Goal: Check status: Check status

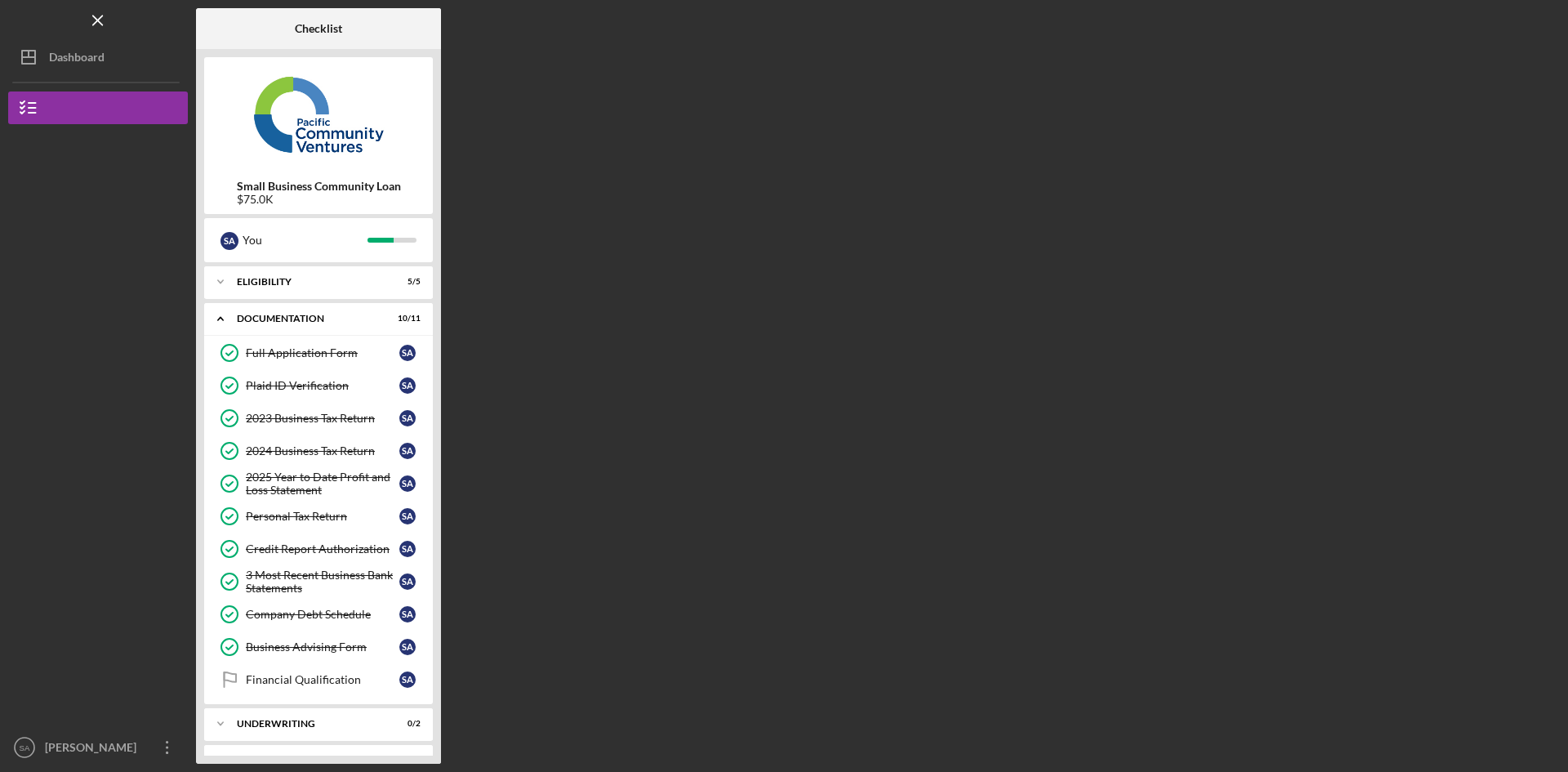
click at [97, 58] on div "Dashboard" at bounding box center [77, 59] width 55 height 37
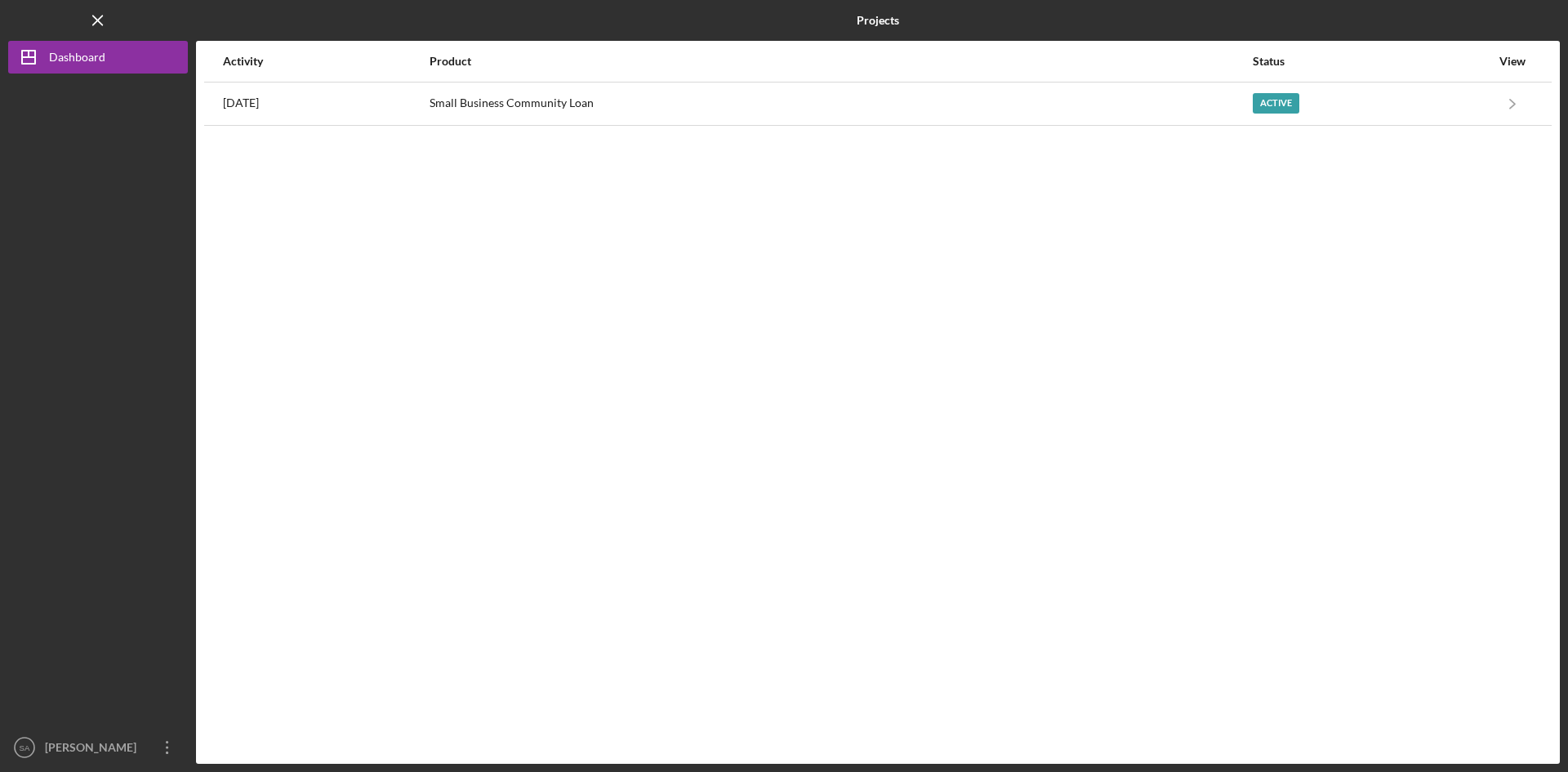
click at [843, 116] on div "Small Business Community Loan" at bounding box center [840, 104] width 822 height 41
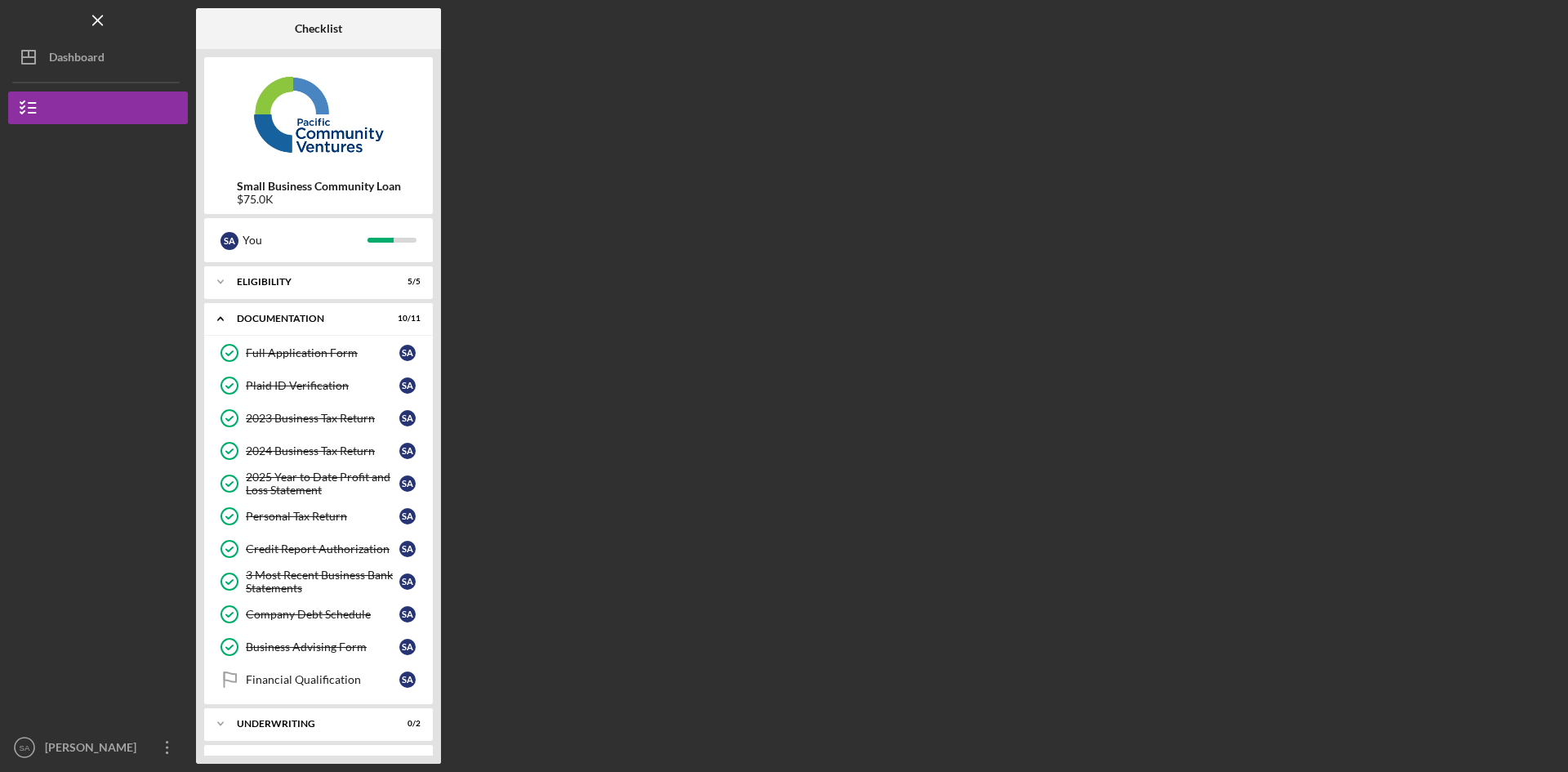
click at [108, 102] on button "Small Business Community Loan" at bounding box center [98, 107] width 179 height 32
click at [111, 59] on button "Icon/Dashboard Dashboard" at bounding box center [98, 56] width 179 height 32
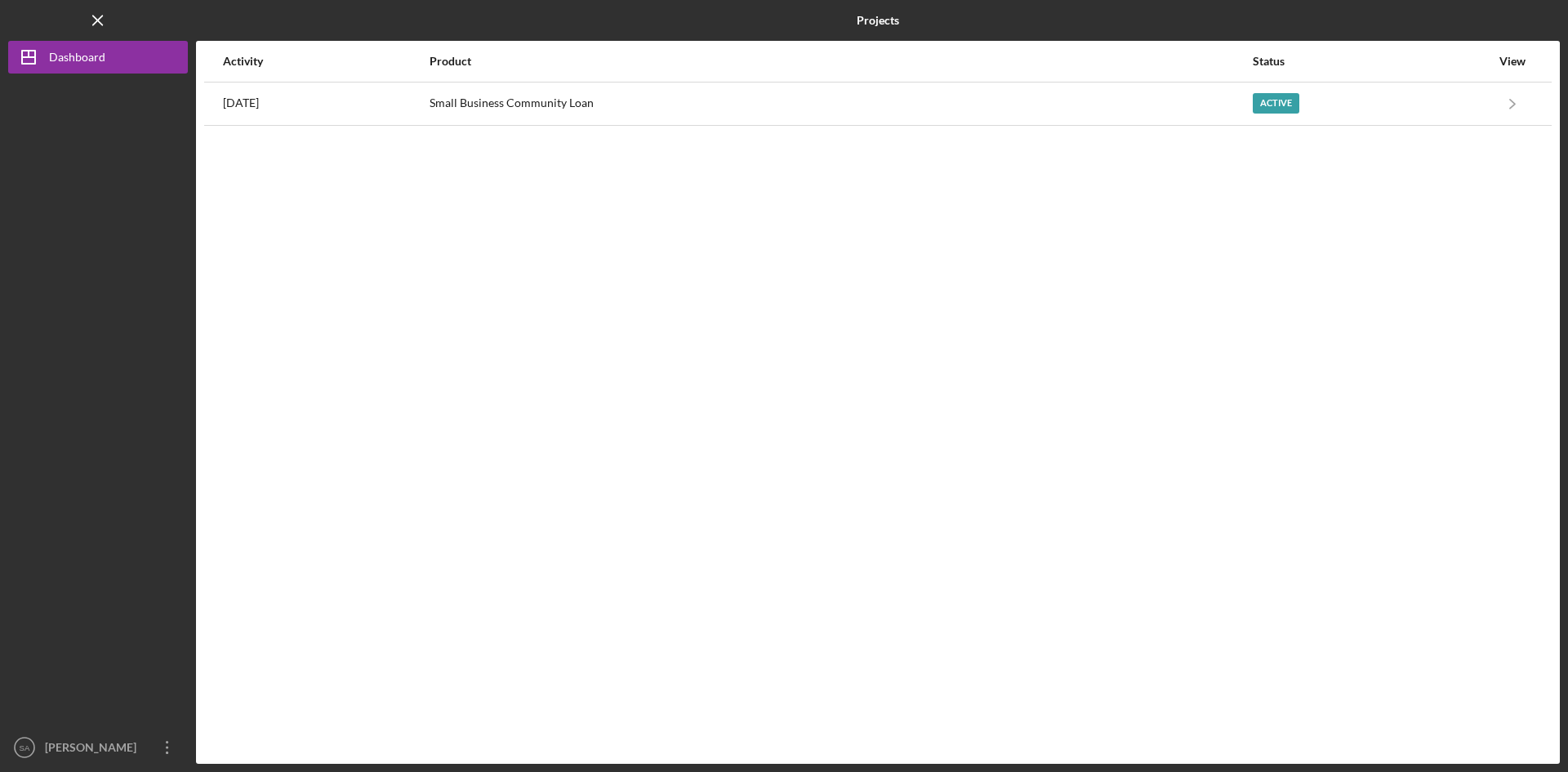
click at [1514, 103] on polyline "button" at bounding box center [1512, 104] width 5 height 9
